Goal: Information Seeking & Learning: Find specific page/section

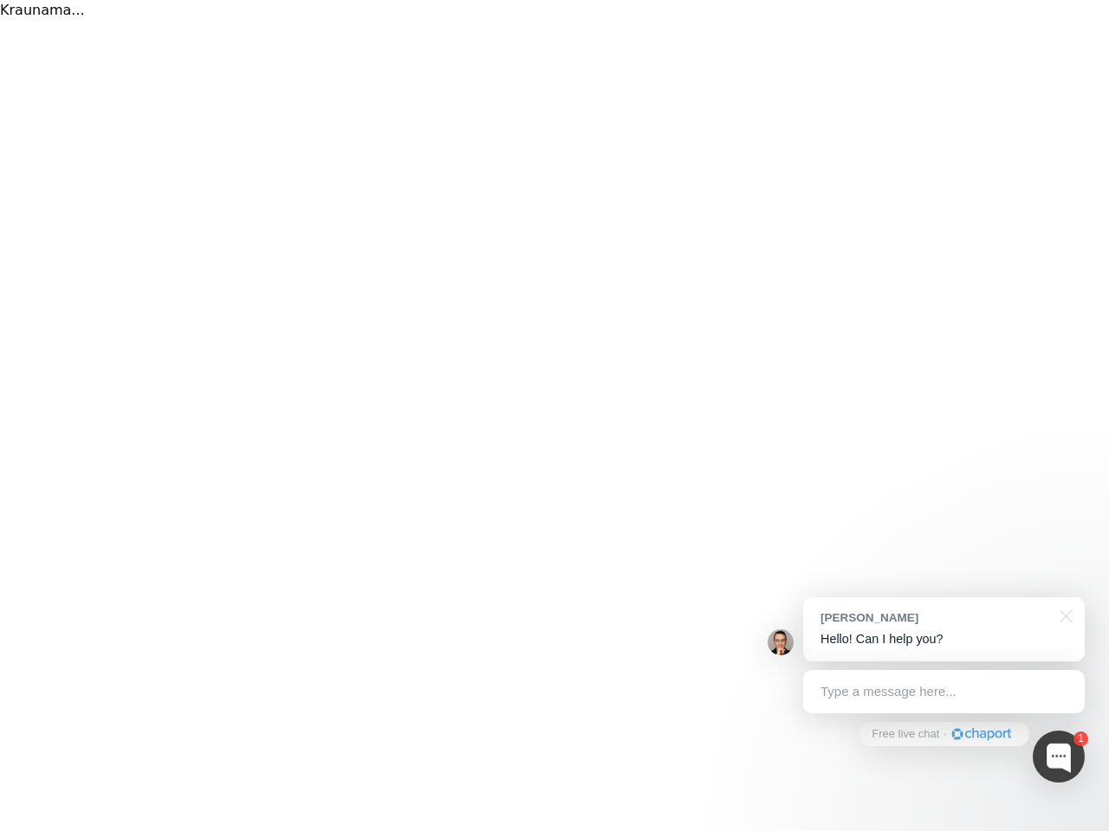
click at [554, 416] on div "Kraunama..." at bounding box center [554, 415] width 1109 height 831
click at [1058, 757] on div at bounding box center [1058, 757] width 52 height 52
click at [943, 630] on div "[PERSON_NAME] Hello! Can I help you?" at bounding box center [943, 630] width 281 height 64
click at [1063, 615] on div at bounding box center [922, 558] width 325 height 346
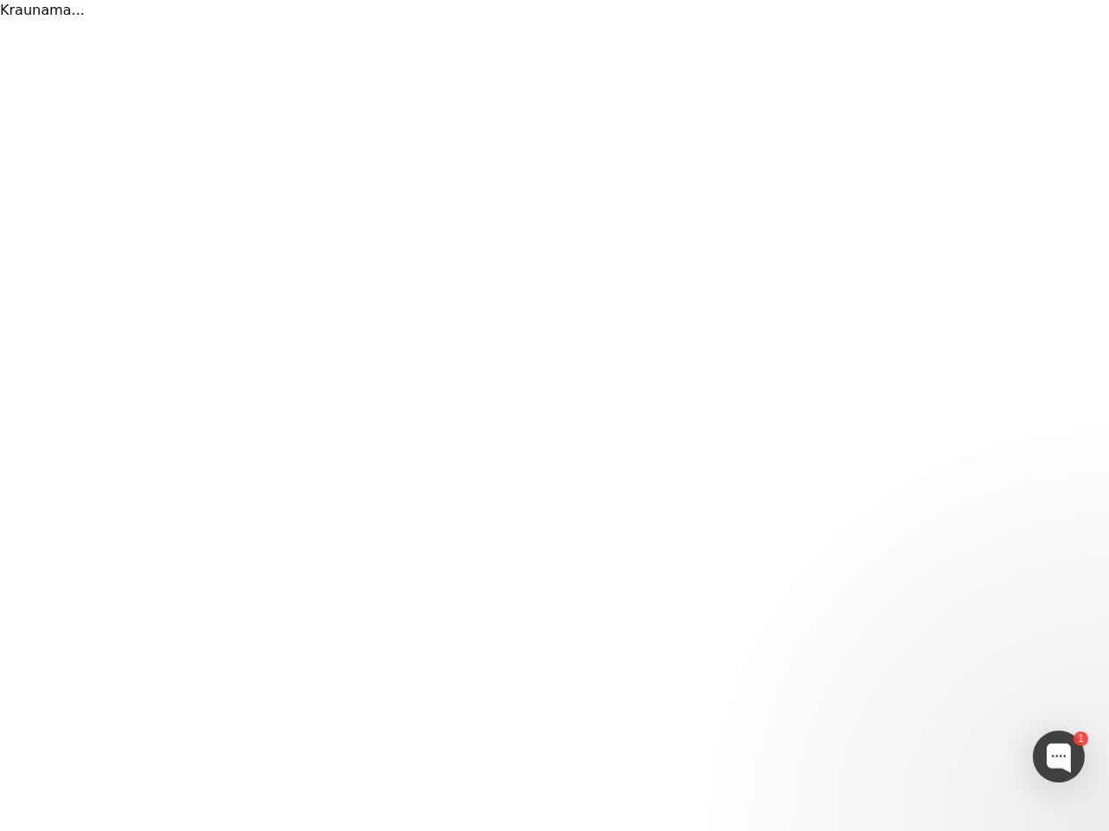
click at [943, 692] on div at bounding box center [922, 558] width 325 height 346
